Goal: Book appointment/travel/reservation

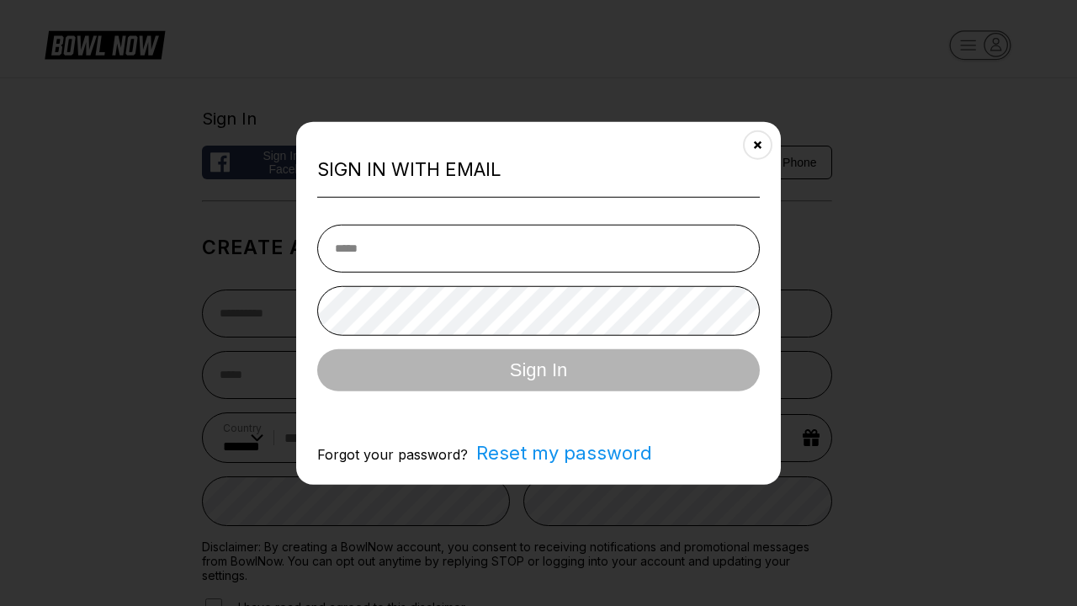
select select "**"
type input "**********"
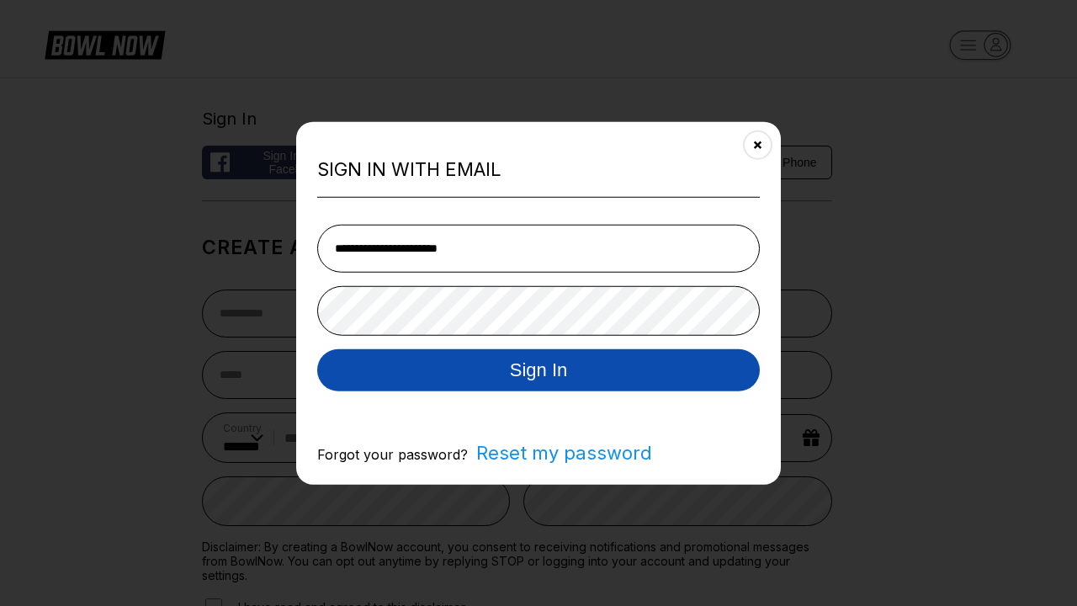
click at [539, 371] on button "Sign In" at bounding box center [538, 369] width 443 height 42
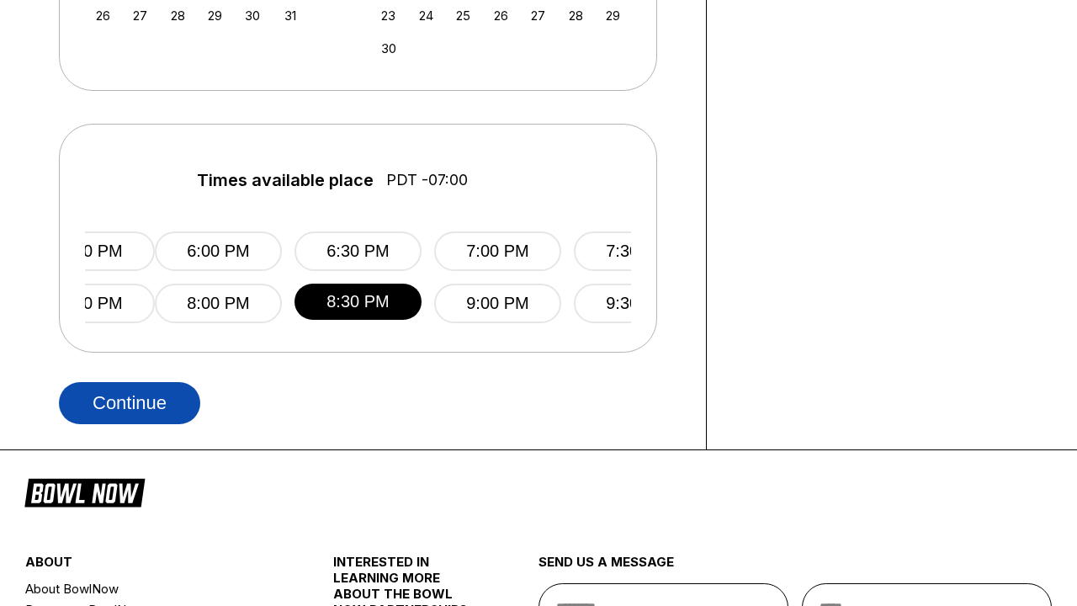
click at [130, 402] on button "Continue" at bounding box center [129, 403] width 141 height 42
